Goal: Communication & Community: Answer question/provide support

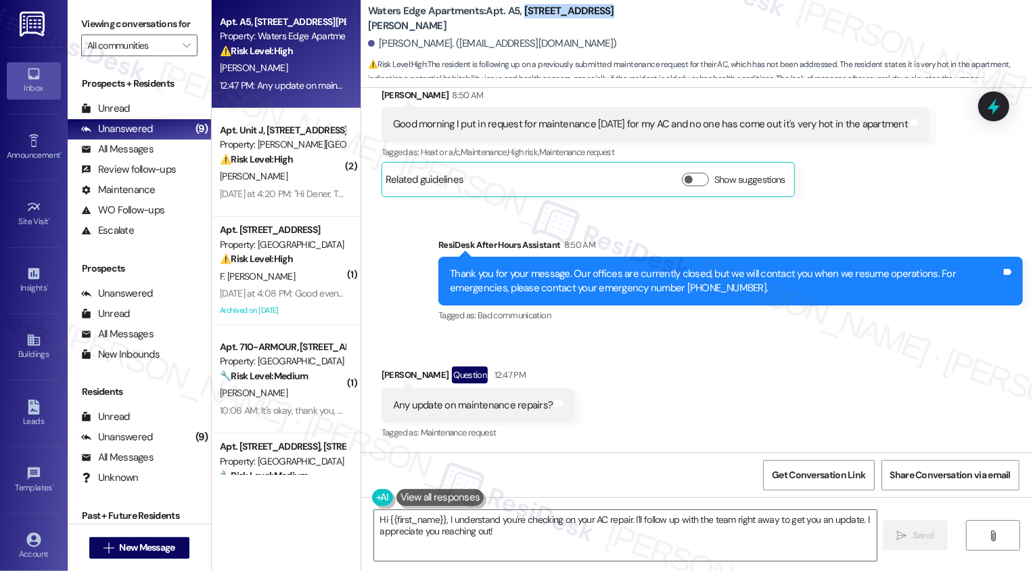
scroll to position [2578, 0]
click at [460, 524] on textarea "Hi {{first_name}}, I understand you're checking on your AC repair. I'll follow …" at bounding box center [625, 535] width 503 height 51
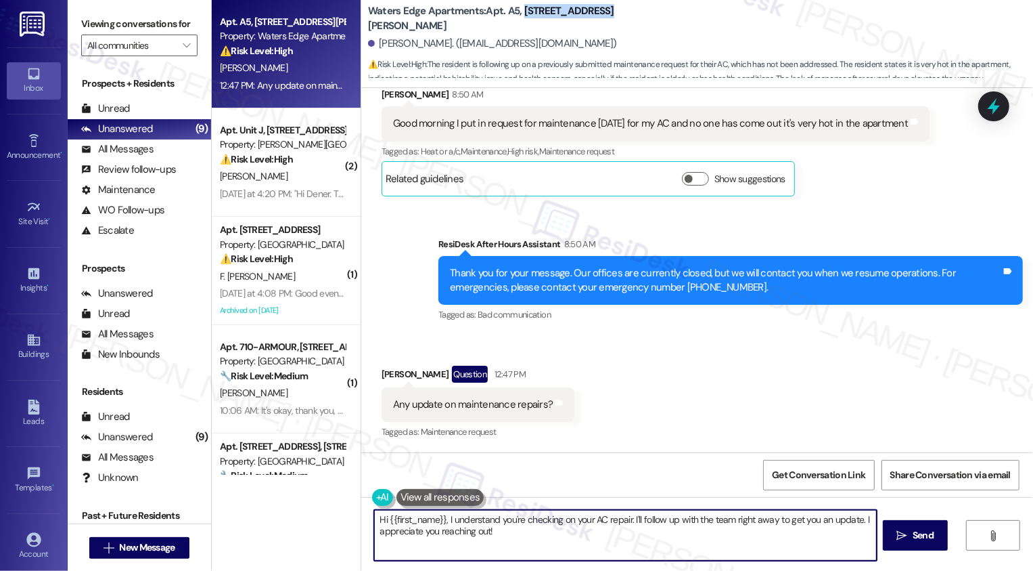
click at [535, 530] on textarea "Hi {{first_name}}, I understand you're checking on your AC repair. I'll follow …" at bounding box center [625, 535] width 503 height 51
click at [656, 550] on textarea "Hi {{first_name}}, I understand you're checking on your AC repair. I'll follow …" at bounding box center [625, 535] width 503 height 51
drag, startPoint x: 627, startPoint y: 518, endPoint x: 638, endPoint y: 527, distance: 14.4
click at [638, 527] on textarea "Hi {{first_name}}, I understand you're checking on your AC repair. I'll follow …" at bounding box center [625, 535] width 503 height 51
click at [682, 187] on div "Show suggestions" at bounding box center [736, 182] width 109 height 20
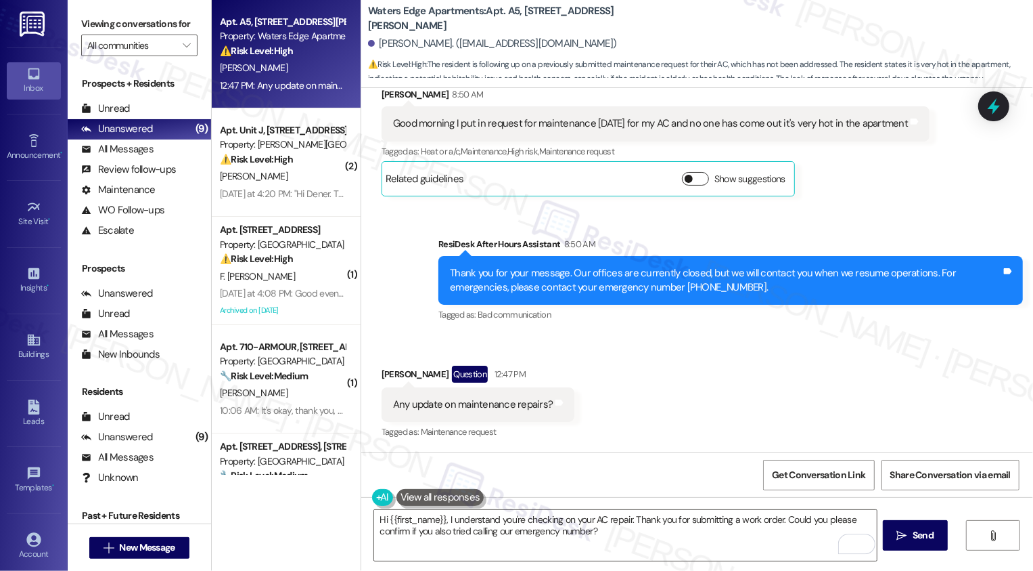
click at [685, 179] on span "button" at bounding box center [689, 179] width 8 height 8
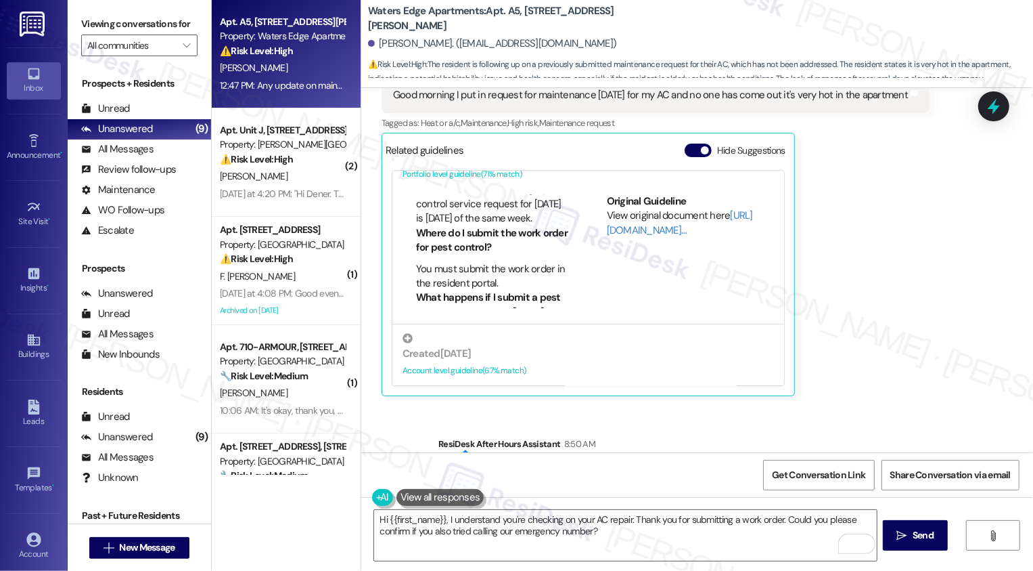
scroll to position [2637, 0]
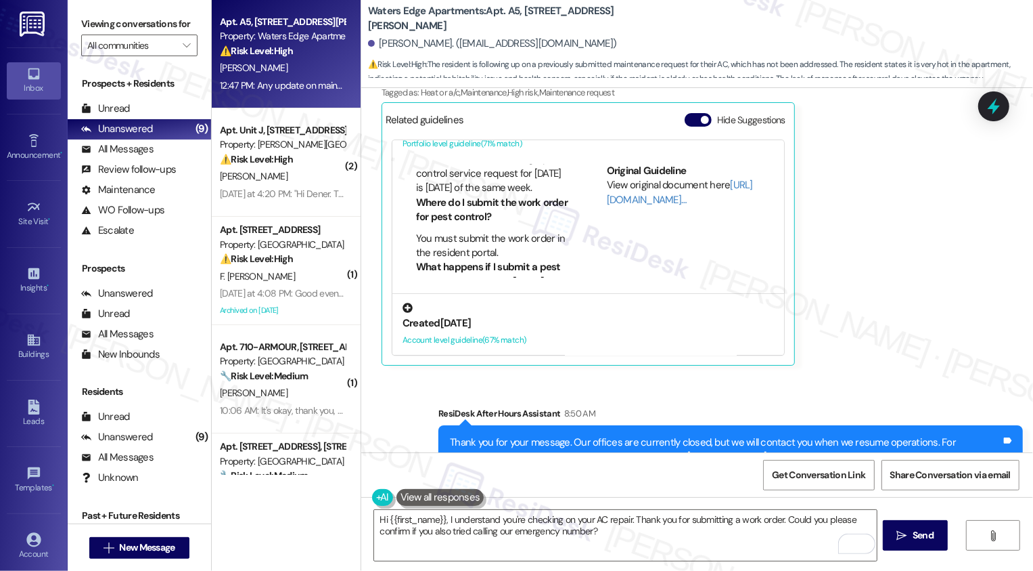
click at [531, 330] on div "Created [DATE] Account level guideline ( 67 % match)" at bounding box center [589, 324] width 392 height 62
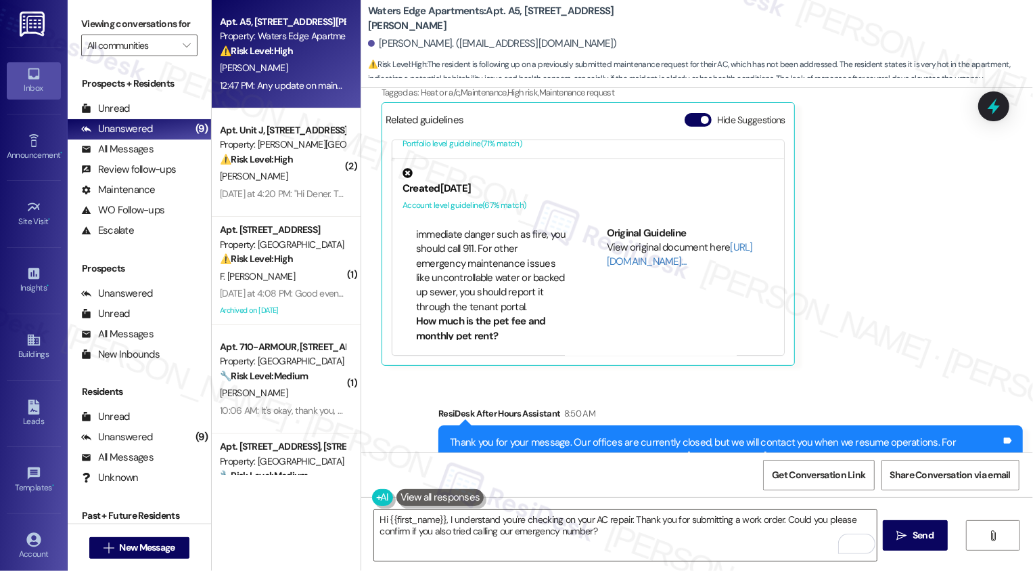
scroll to position [66, 0]
click at [631, 259] on link "[URL][DOMAIN_NAME]…" at bounding box center [680, 254] width 146 height 28
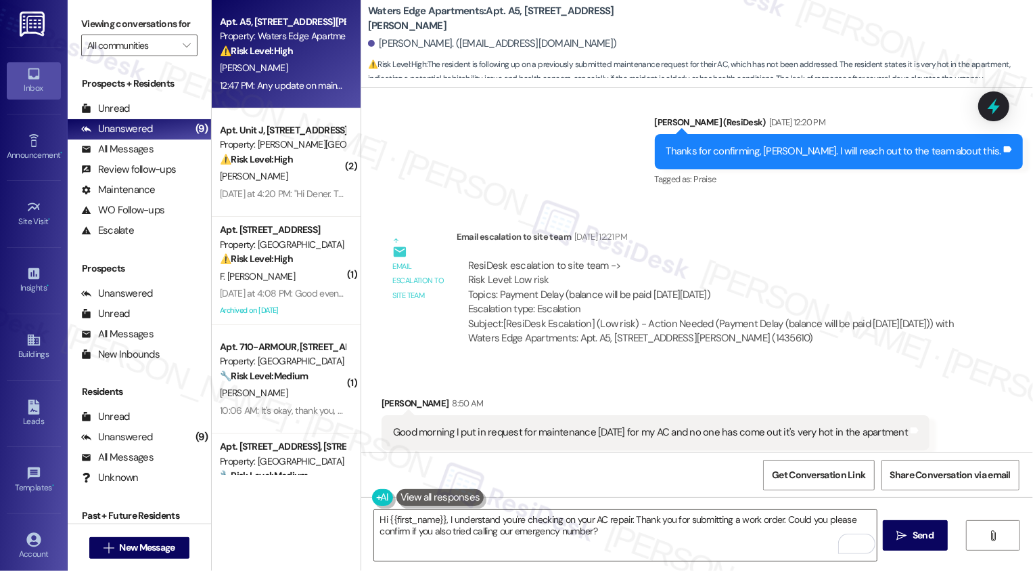
scroll to position [2247, 0]
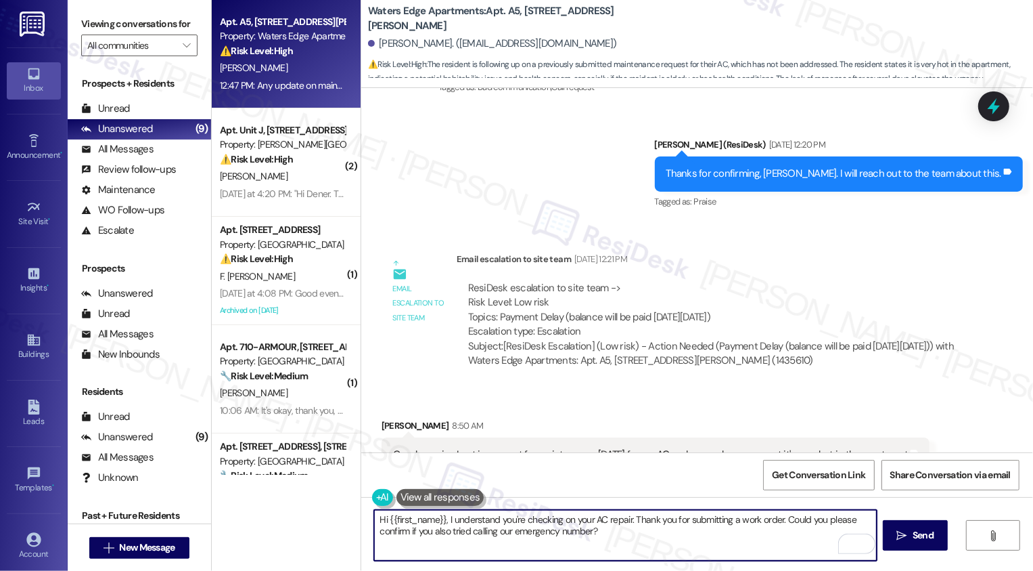
drag, startPoint x: 779, startPoint y: 516, endPoint x: 786, endPoint y: 542, distance: 26.6
click at [786, 542] on textarea "Hi {{first_name}}, I understand you're checking on your AC repair. Thank you fo…" at bounding box center [625, 535] width 503 height 51
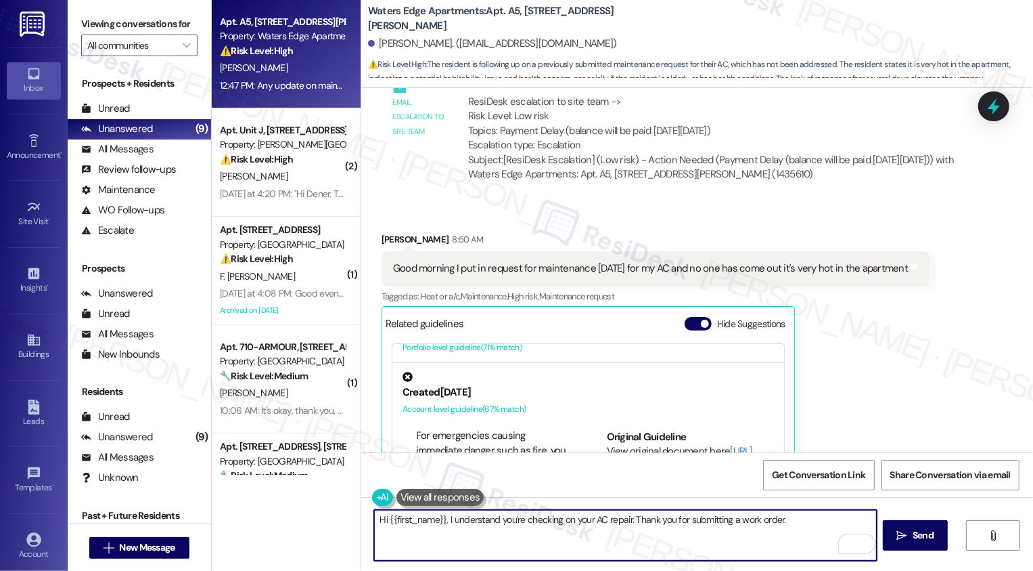
scroll to position [2434, 0]
click at [763, 525] on textarea "Hi {{first_name}}, I understand you're checking on your AC repair. Thank you fo…" at bounding box center [625, 535] width 503 height 51
click at [787, 527] on textarea "Hi {{first_name}}, I understand you're checking on your AC repair. Thank you fo…" at bounding box center [625, 535] width 503 height 51
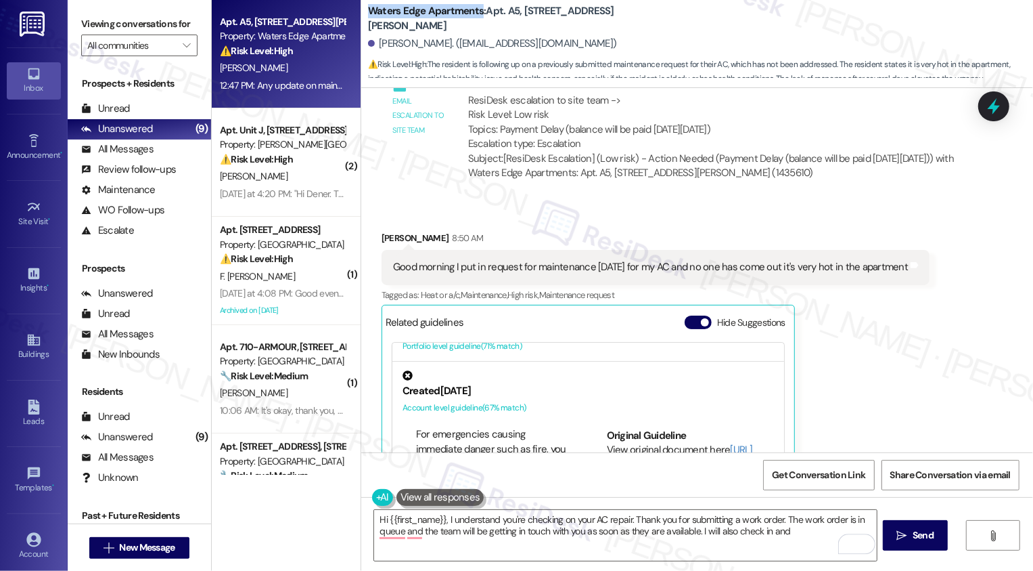
drag, startPoint x: 361, startPoint y: 18, endPoint x: 471, endPoint y: 19, distance: 110.3
click at [471, 19] on b "Waters Edge Apartments: Apt. A5, [STREET_ADDRESS][PERSON_NAME]" at bounding box center [503, 18] width 271 height 29
copy b "Waters Edge Apartments"
click at [672, 527] on textarea "Hi {{first_name}}, I understand you're checking on your AC repair. Thank you fo…" at bounding box center [625, 535] width 503 height 51
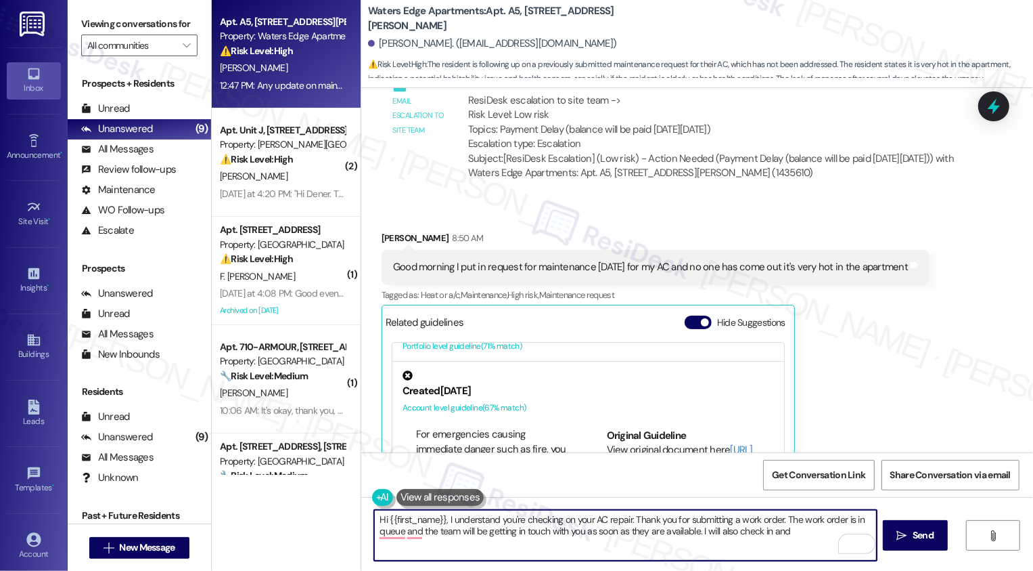
click at [801, 536] on textarea "Hi {{first_name}}, I understand you're checking on your AC repair. Thank you fo…" at bounding box center [625, 535] width 503 height 51
drag, startPoint x: 730, startPoint y: 531, endPoint x: 733, endPoint y: 563, distance: 32.6
click at [733, 563] on div "Hi {{first_name}}, I understand you're checking on your AC repair. Thank you fo…" at bounding box center [697, 548] width 672 height 102
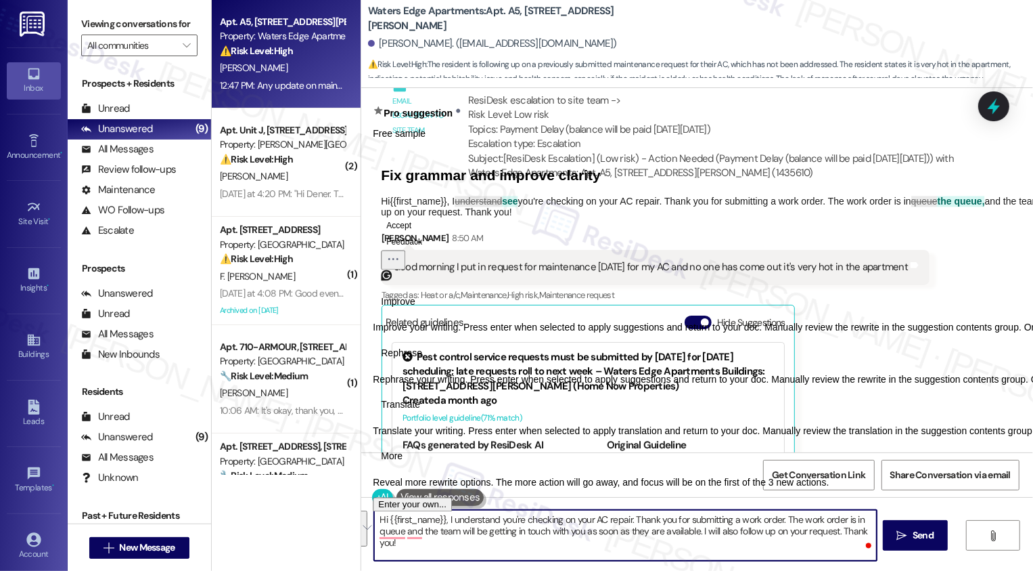
click at [422, 360] on span "Rephrase" at bounding box center [401, 353] width 41 height 14
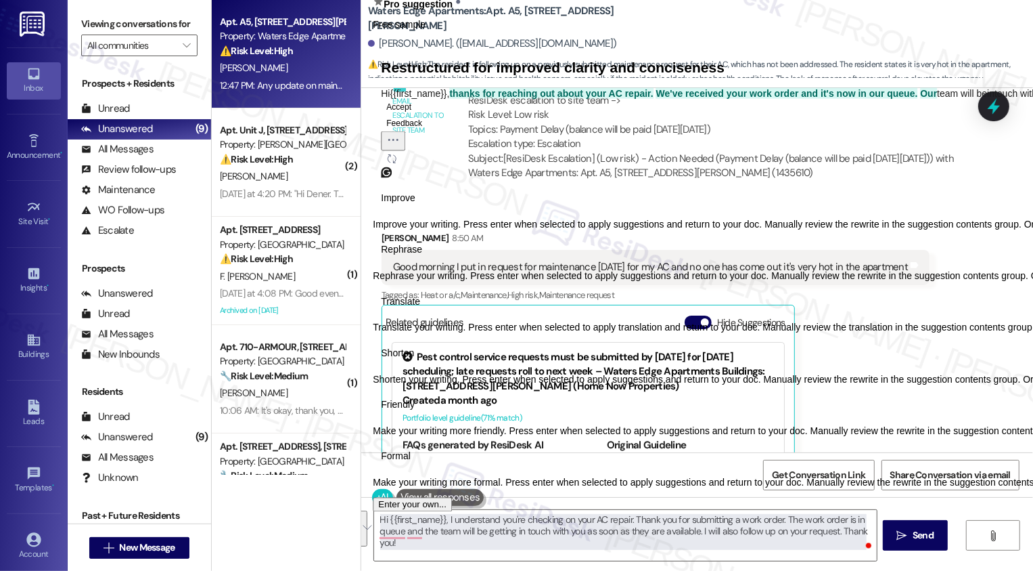
click at [415, 412] on span "Friendly" at bounding box center [398, 405] width 34 height 14
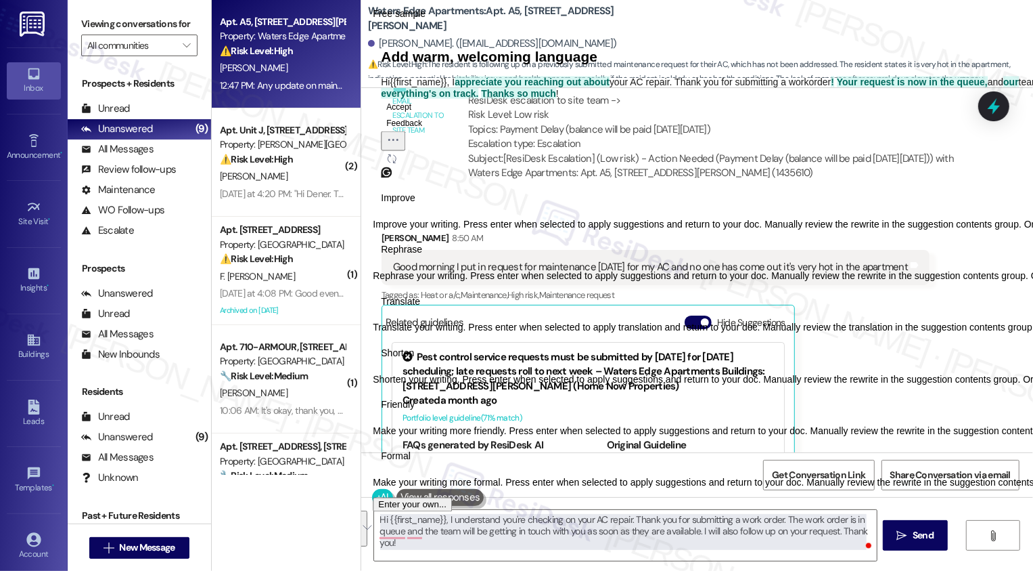
click at [396, 162] on icon "Regenerate" at bounding box center [392, 158] width 8 height 8
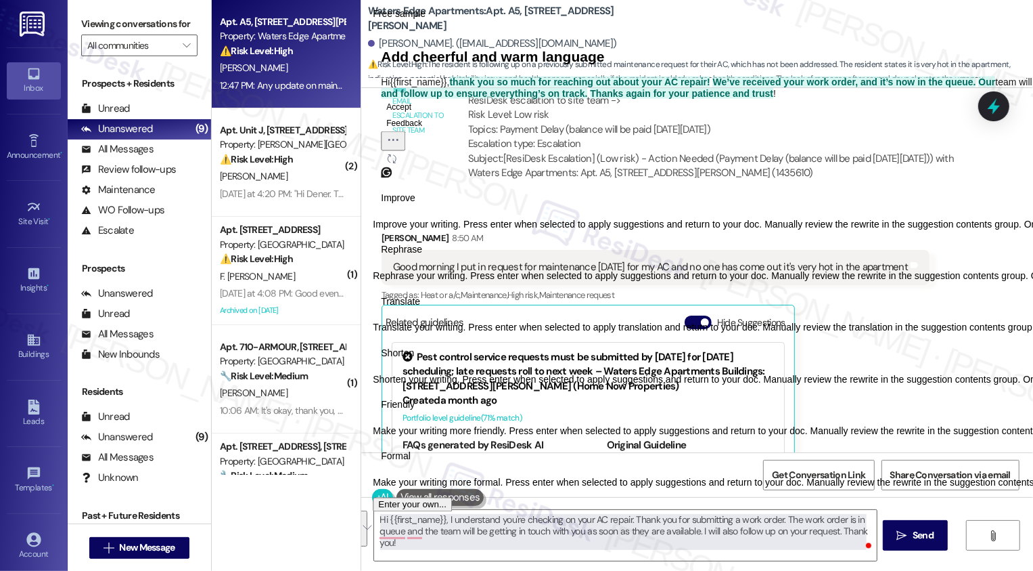
click at [403, 166] on button "Regenerate" at bounding box center [392, 158] width 22 height 16
click at [417, 114] on button "Accept" at bounding box center [399, 106] width 36 height 16
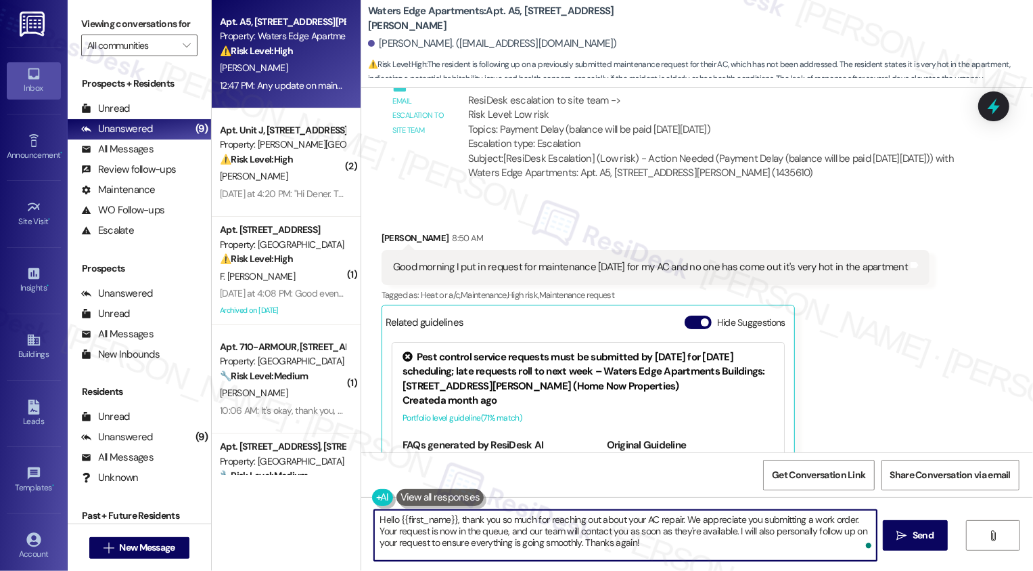
click at [452, 535] on textarea "Hello {{first_name}}, thank you so much for reaching out about your AC repair. …" at bounding box center [625, 535] width 503 height 51
click at [687, 537] on textarea "Hello {{first_name}}, thank you so much for reaching out about your AC repair. …" at bounding box center [625, 535] width 503 height 51
click at [418, 533] on textarea "Hello {{first_name}}, thank you so much for reaching out about your AC repair. …" at bounding box center [625, 535] width 503 height 51
click at [612, 541] on textarea "Hello {{first_name}}, thank you so much for reaching out about your AC repair. …" at bounding box center [625, 535] width 503 height 51
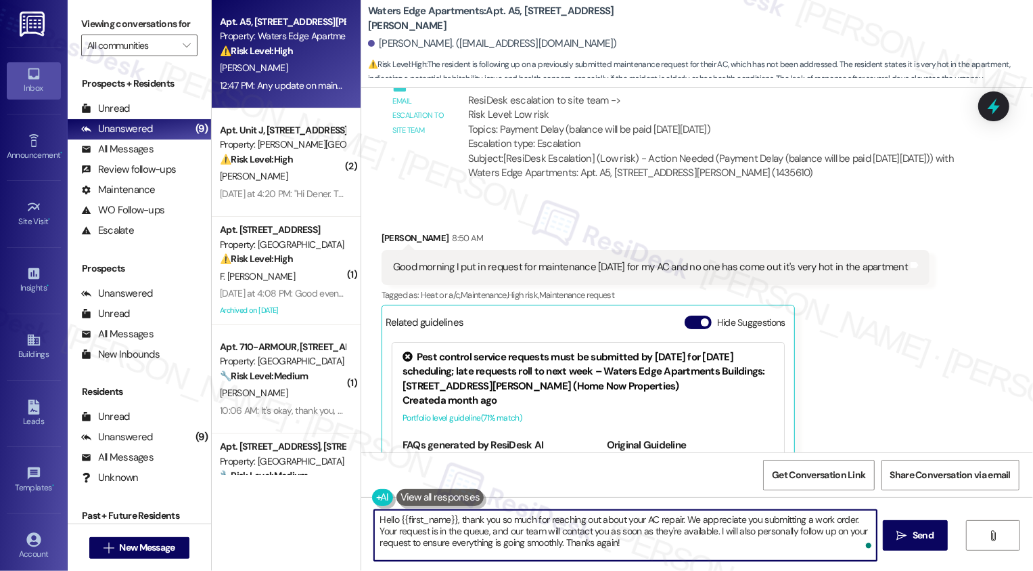
click at [749, 530] on textarea "Hello {{first_name}}, thank you so much for reaching out about your AC repair. …" at bounding box center [625, 535] width 503 height 51
drag, startPoint x: 827, startPoint y: 530, endPoint x: 553, endPoint y: 539, distance: 274.2
click at [553, 539] on textarea "Hello {{first_name}}, thank you so much for reaching out about your AC repair. …" at bounding box center [625, 535] width 503 height 51
click at [676, 516] on textarea "Hello {{first_name}}, thank you so much for reaching out about your AC repair. …" at bounding box center [625, 535] width 503 height 51
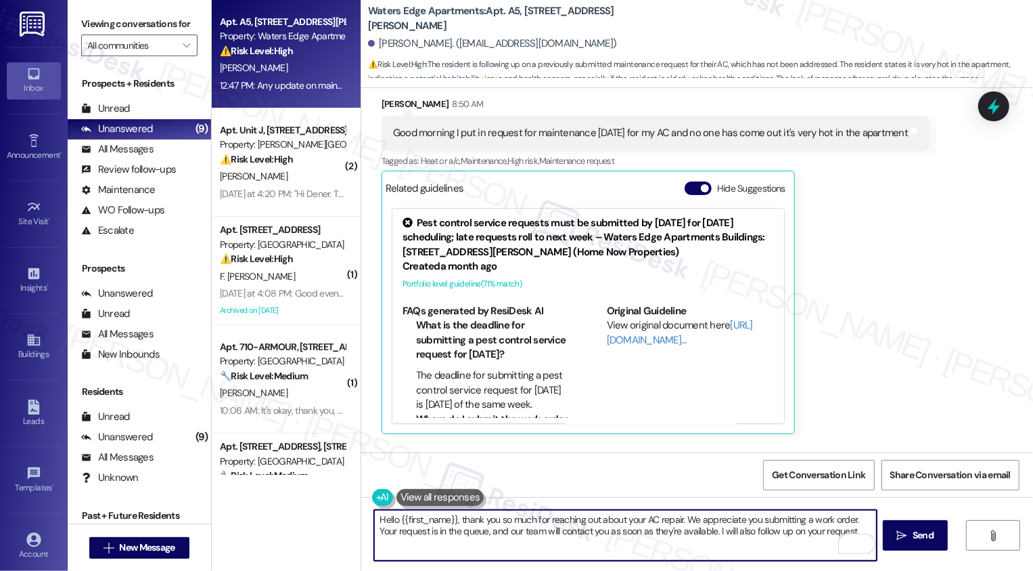
scroll to position [2806, 0]
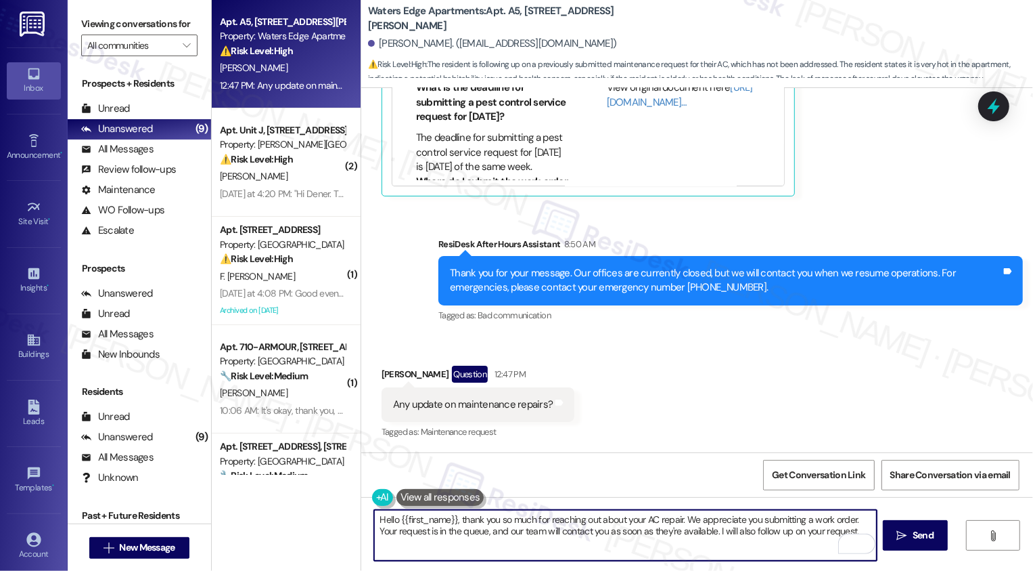
click at [506, 533] on textarea "Hello {{first_name}}, thank you so much for reaching out about your AC repair. …" at bounding box center [625, 535] width 503 height 51
click at [813, 534] on textarea "Hello {{first_name}}, thank you so much for reaching out about your AC repair. …" at bounding box center [625, 535] width 503 height 51
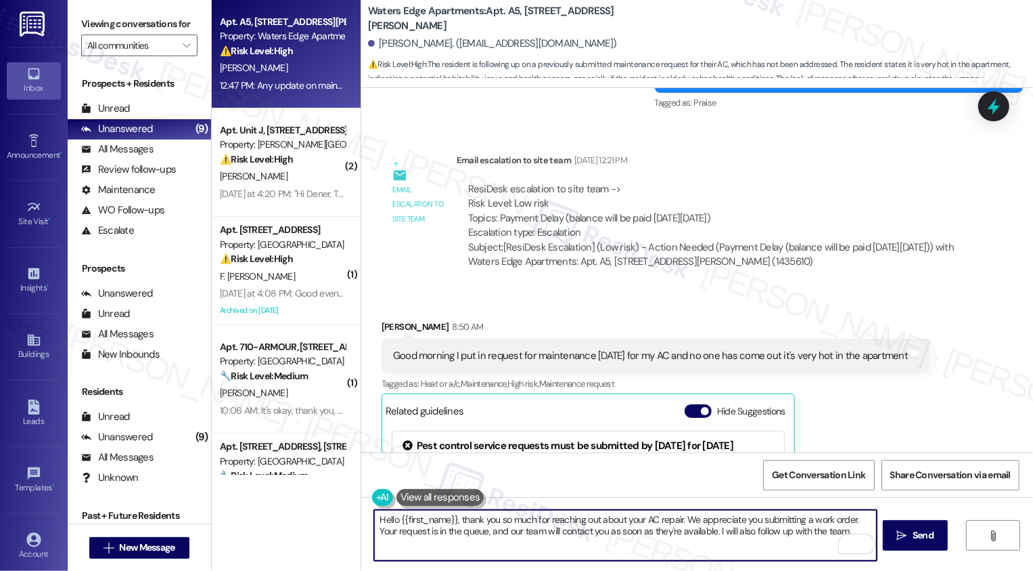
scroll to position [2304, 0]
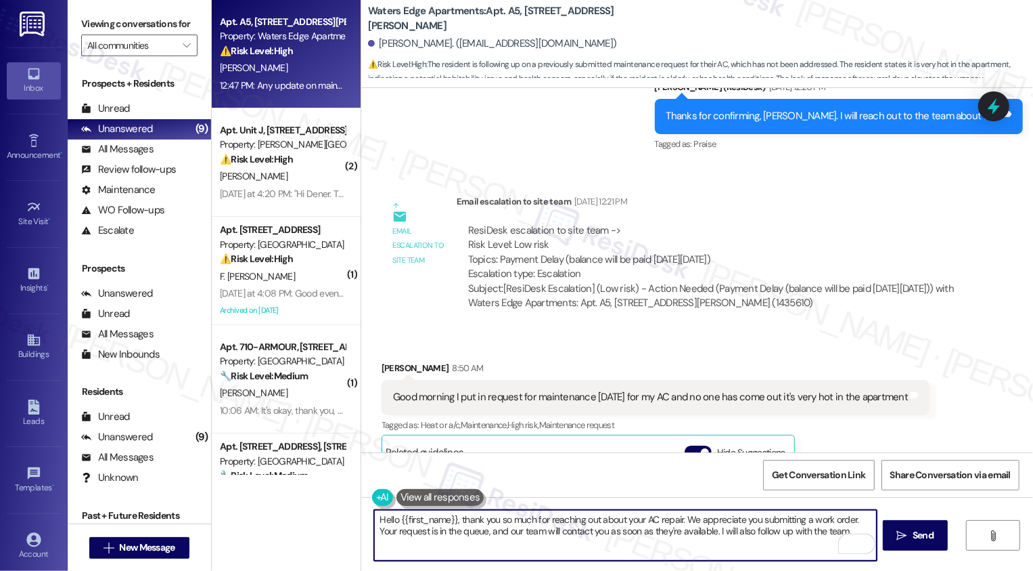
click at [682, 518] on textarea "Hello {{first_name}}, thank you so much for reaching out about your AC repair. …" at bounding box center [625, 535] width 503 height 51
click at [687, 531] on textarea "Hello {{first_name}}, thank you so much for reaching out about your AC repair. …" at bounding box center [625, 535] width 503 height 51
click at [826, 531] on textarea "Hello {{first_name}}, thank you so much for reaching out about your AC repair. …" at bounding box center [625, 535] width 503 height 51
type textarea "Hello {{first_name}}, thank you so much for reaching out about your AC repair. …"
click at [887, 531] on button " Send" at bounding box center [916, 535] width 66 height 30
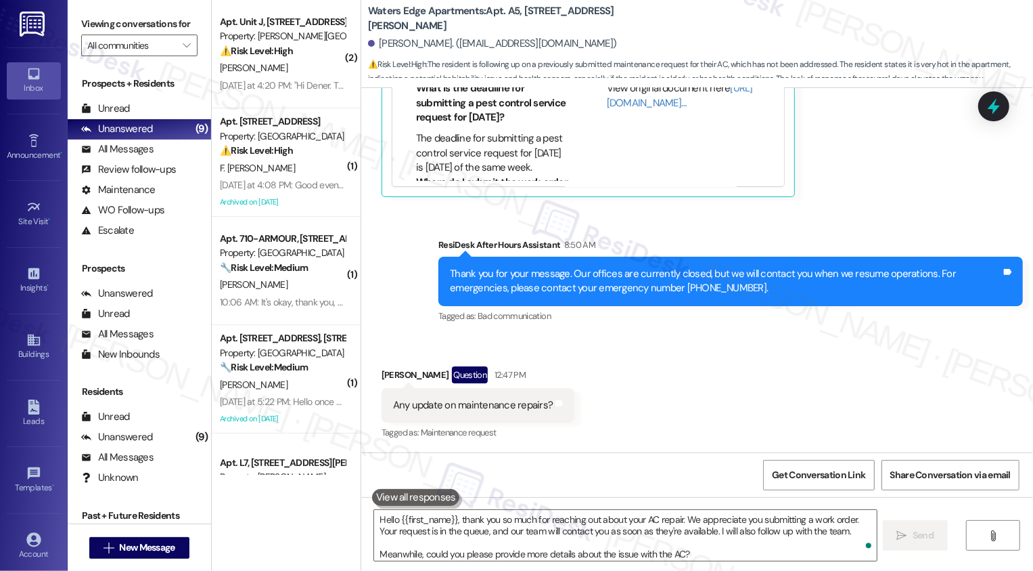
scroll to position [2944, 0]
